Goal: Task Accomplishment & Management: Use online tool/utility

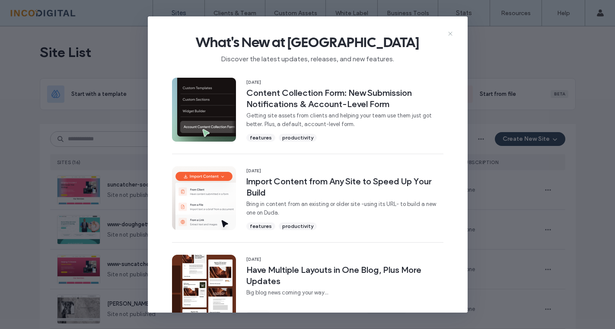
click at [450, 33] on use at bounding box center [450, 34] width 4 height 4
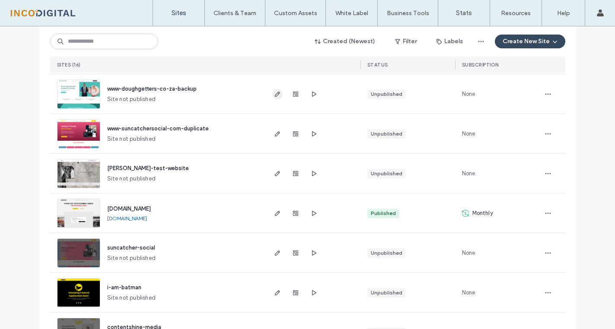
scroll to position [158, 0]
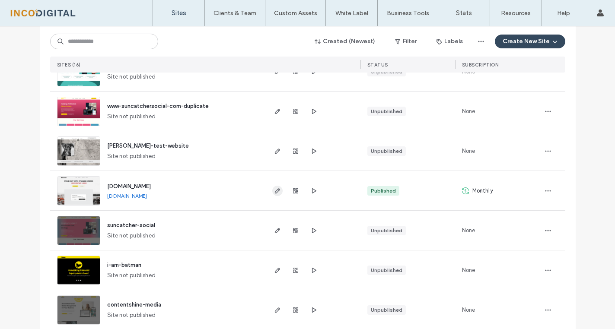
click at [274, 190] on icon "button" at bounding box center [277, 191] width 7 height 7
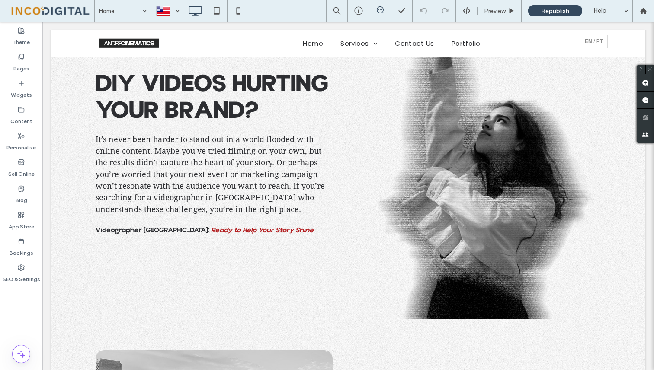
scroll to position [284, 0]
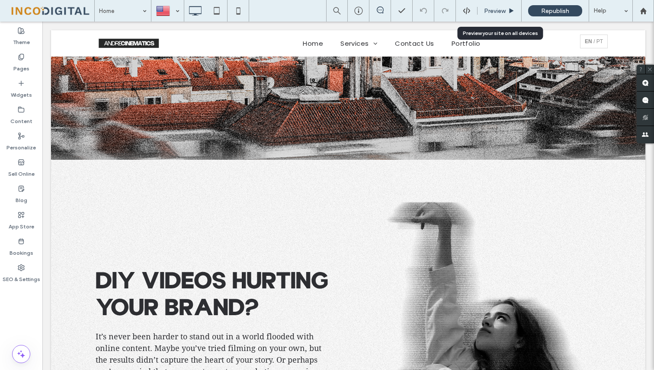
click at [489, 5] on div "Preview" at bounding box center [499, 11] width 44 height 22
click at [501, 5] on div "Preview" at bounding box center [499, 11] width 44 height 22
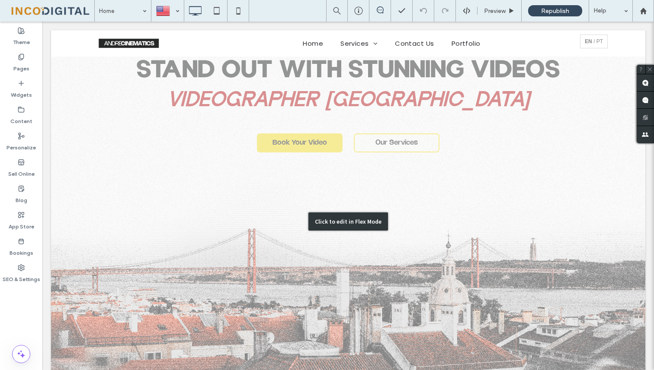
scroll to position [0, 0]
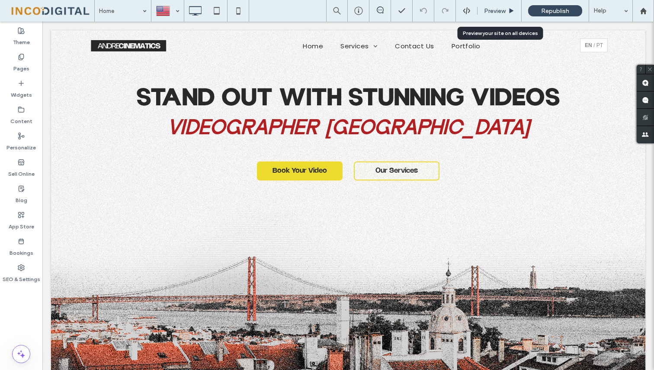
click at [495, 3] on div "Preview" at bounding box center [499, 11] width 44 height 22
click at [497, 11] on span "Preview" at bounding box center [495, 10] width 22 height 7
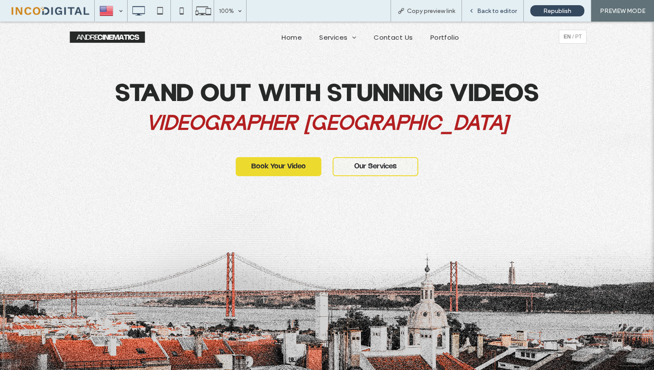
click at [490, 14] on div "Back to editor" at bounding box center [493, 11] width 62 height 22
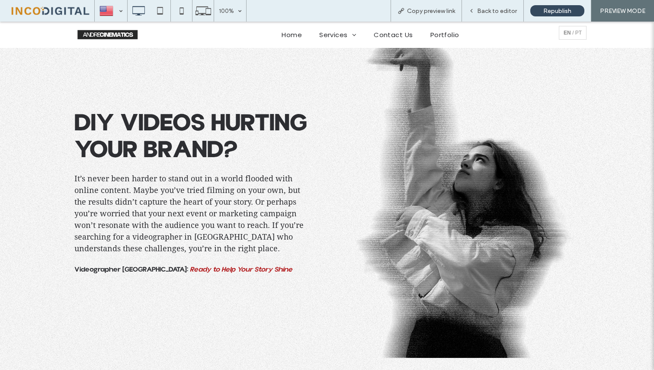
scroll to position [449, 0]
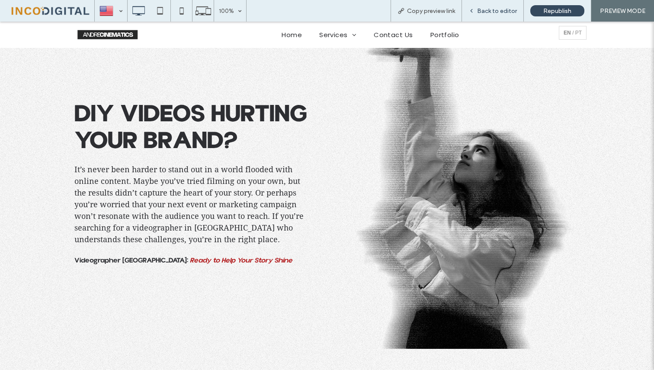
click at [494, 13] on span "Back to editor" at bounding box center [497, 10] width 40 height 7
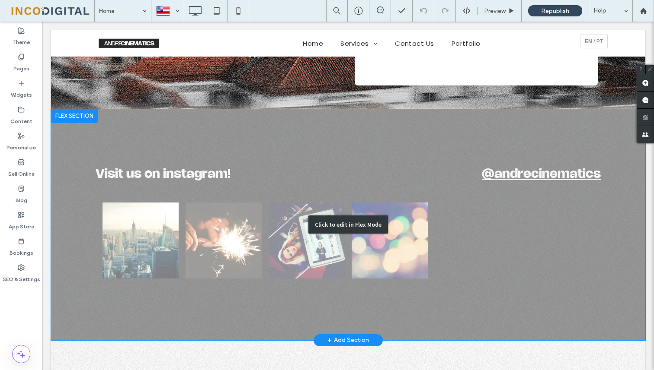
scroll to position [3276, 0]
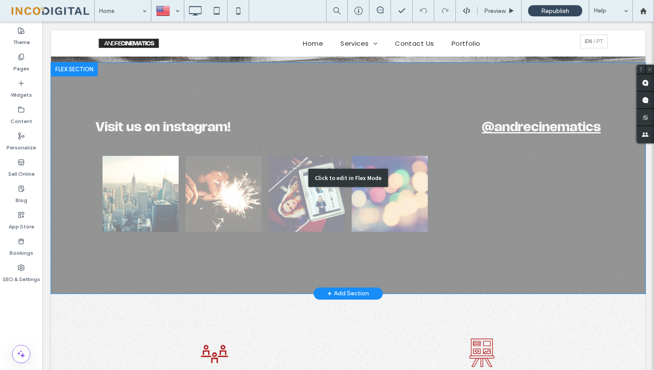
click at [468, 171] on div "Click to edit in Flex Mode" at bounding box center [348, 178] width 594 height 231
click at [468, 171] on div at bounding box center [472, 194] width 83 height 83
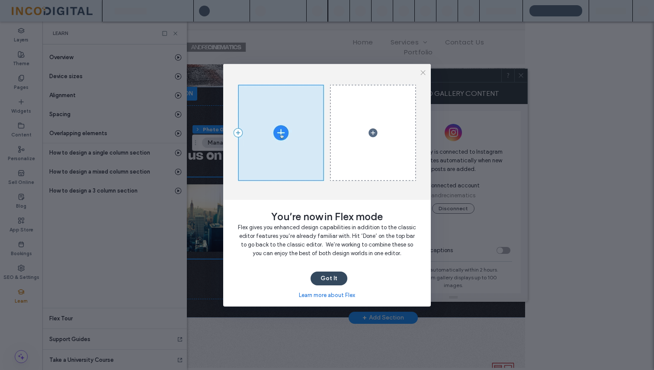
scroll to position [0, 99]
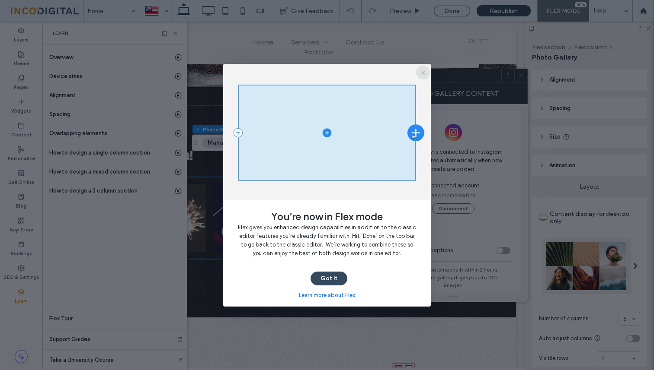
click at [424, 73] on use "button" at bounding box center [423, 72] width 5 height 5
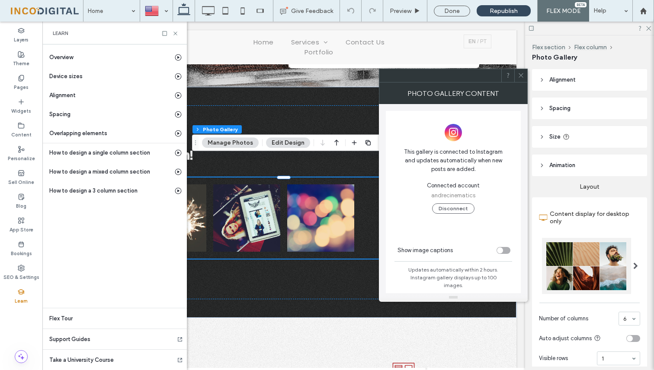
click at [524, 76] on div at bounding box center [520, 75] width 13 height 13
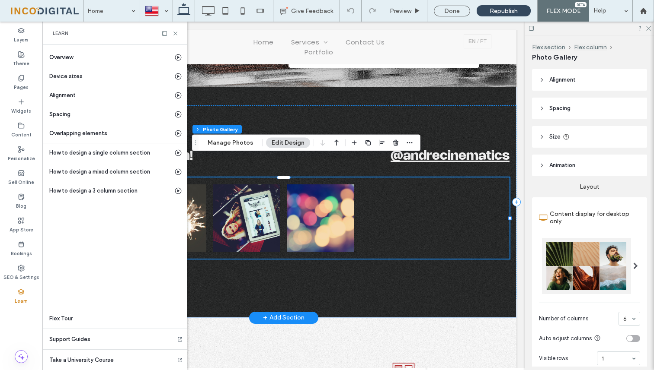
click at [424, 198] on div at bounding box center [394, 218] width 74 height 74
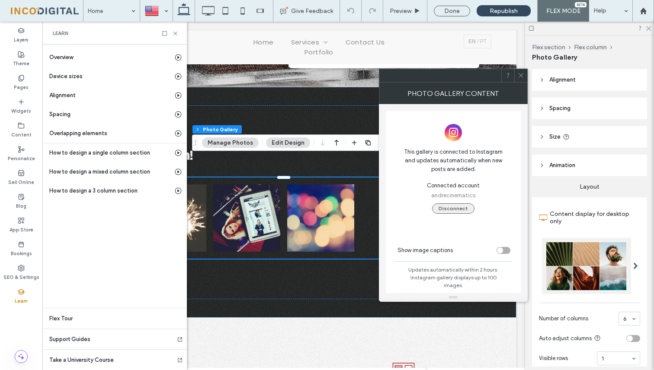
click at [453, 208] on button "Disconnect" at bounding box center [453, 209] width 42 height 10
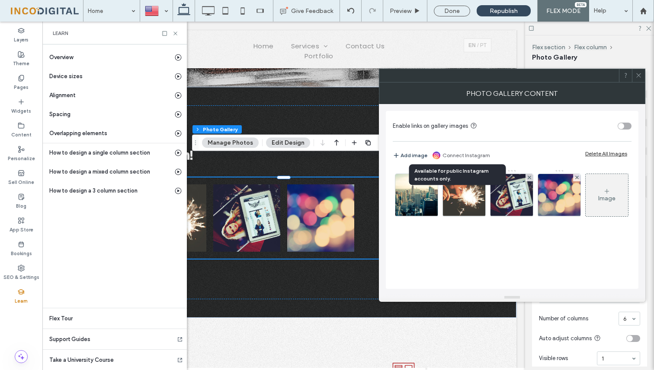
click at [462, 155] on link "Connect Instagram" at bounding box center [466, 156] width 48 height 8
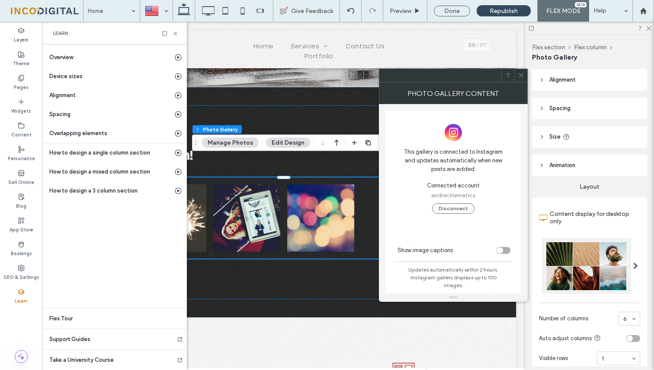
scroll to position [1, 0]
click at [519, 73] on icon at bounding box center [520, 75] width 6 height 6
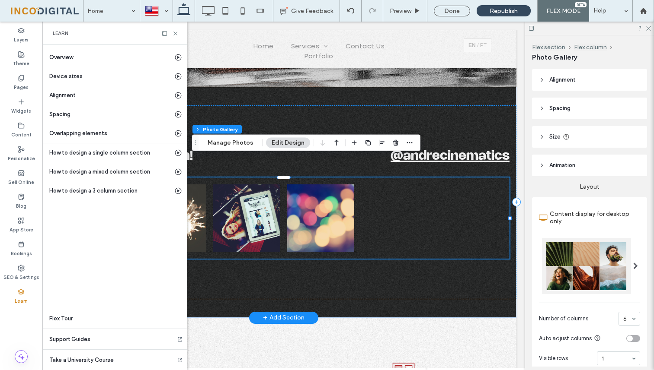
click at [392, 195] on div at bounding box center [394, 218] width 74 height 74
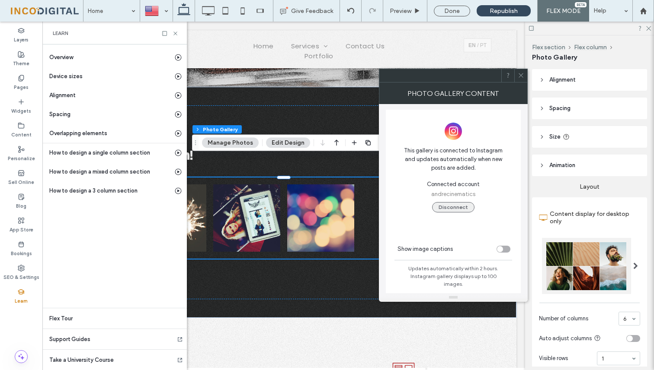
scroll to position [0, 0]
click at [453, 211] on button "Disconnect" at bounding box center [453, 209] width 42 height 10
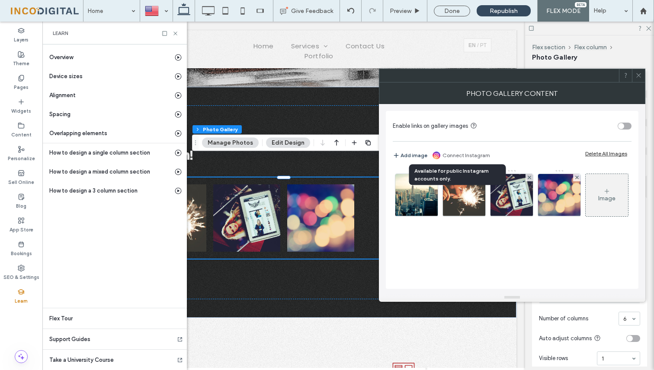
click at [469, 156] on link "Connect Instagram" at bounding box center [466, 156] width 48 height 8
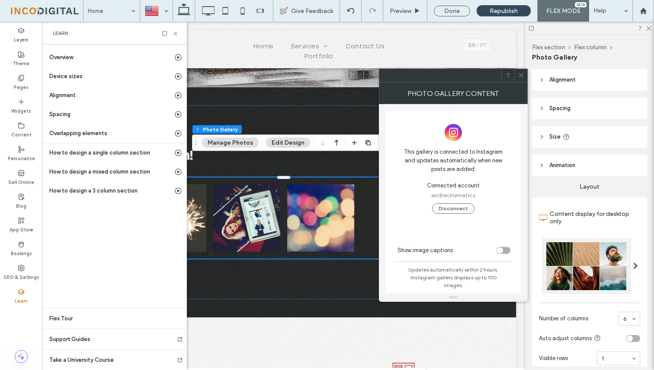
scroll to position [1, 0]
